Goal: Manage account settings

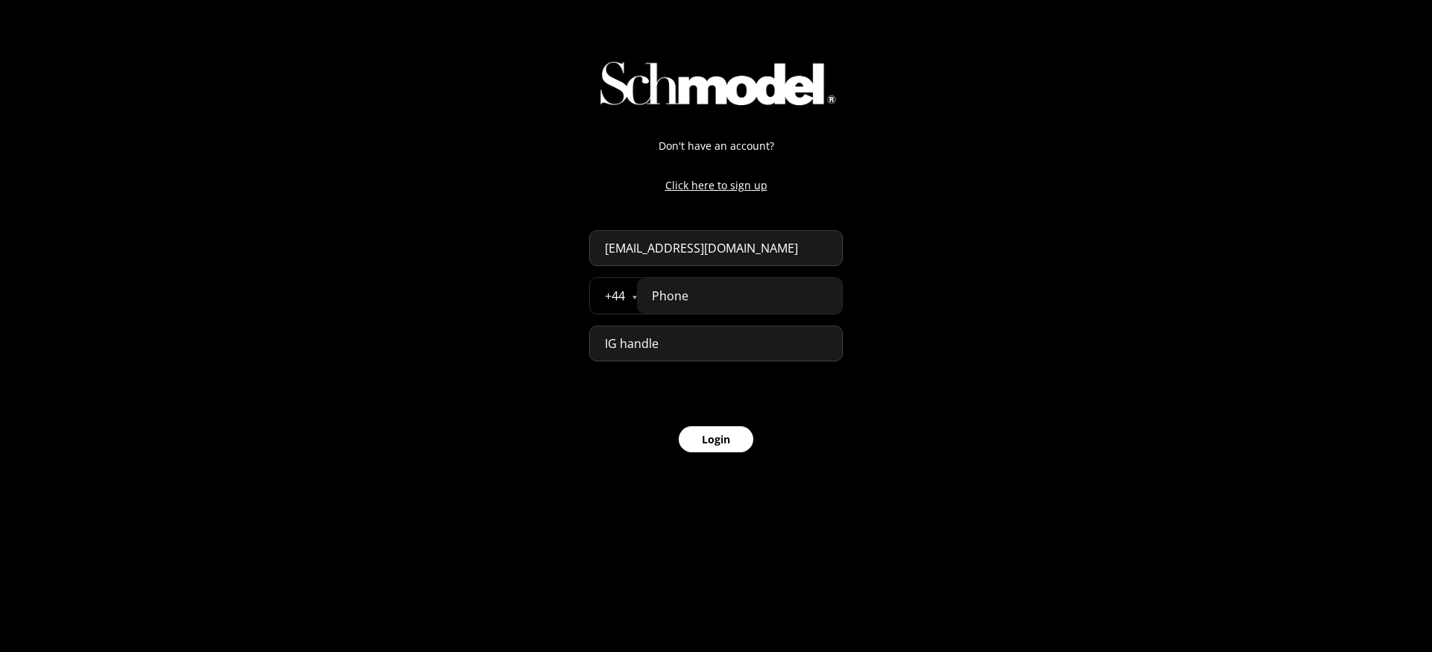
select select "GB"
